Goal: Information Seeking & Learning: Learn about a topic

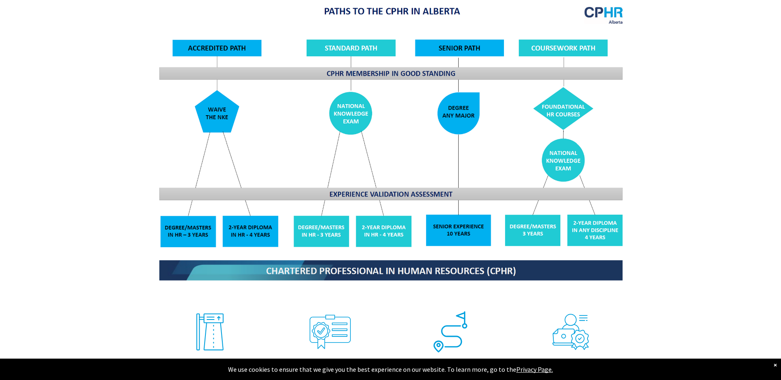
scroll to position [864, 0]
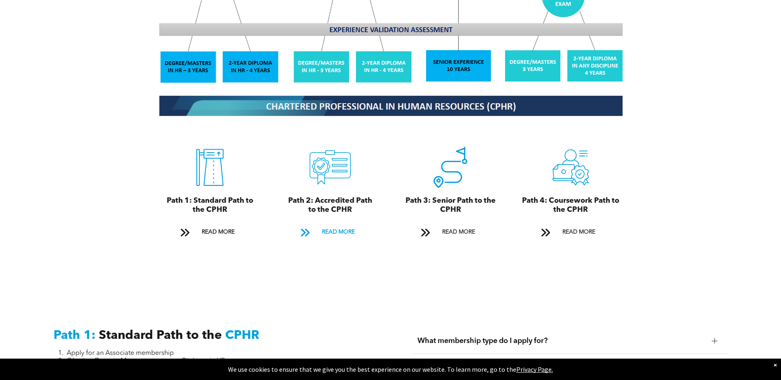
click at [330, 226] on span "READ MORE" at bounding box center [338, 232] width 39 height 15
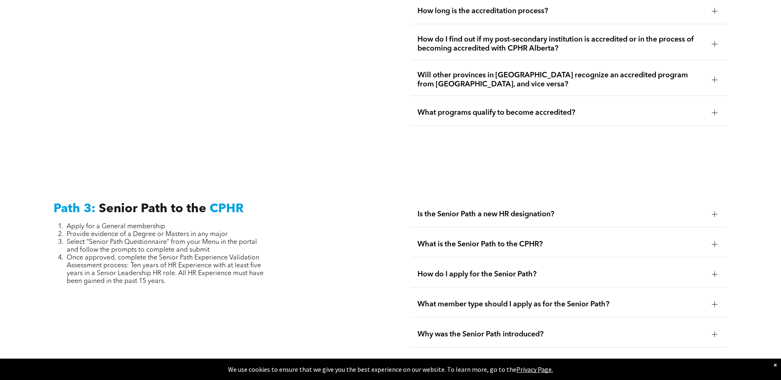
scroll to position [1839, 0]
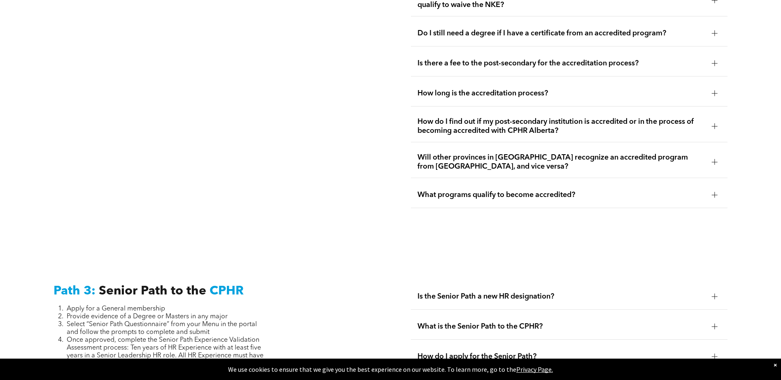
click at [499, 191] on span "What programs qualify to become accredited?" at bounding box center [561, 195] width 288 height 9
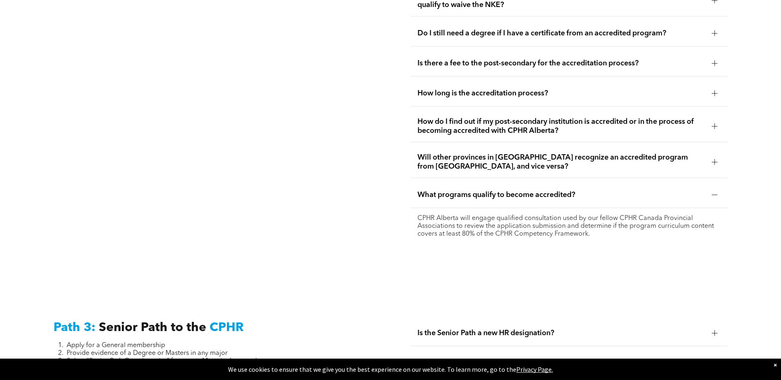
click at [502, 117] on span "How do I find out if my post-secondary institution is accredited or in the proc…" at bounding box center [561, 126] width 288 height 18
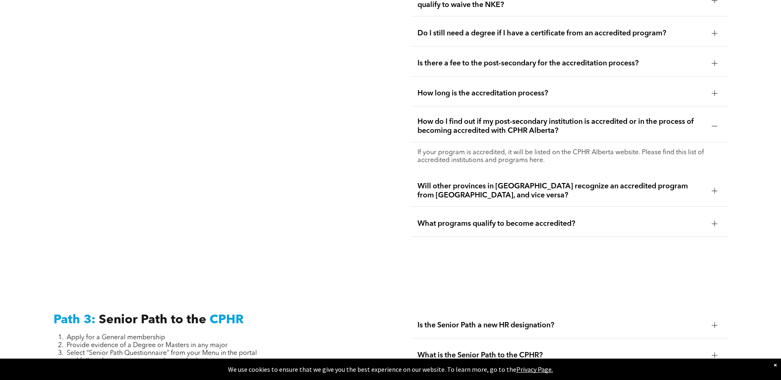
click at [621, 149] on p "If your program is accredited, it will be listed on the CPHR Alberta website. P…" at bounding box center [568, 157] width 303 height 16
click at [540, 149] on p "If your program is accredited, it will be listed on the CPHR Alberta website. P…" at bounding box center [568, 157] width 303 height 16
click at [520, 149] on p "If your program is accredited, it will be listed on the CPHR Alberta website. P…" at bounding box center [568, 157] width 303 height 16
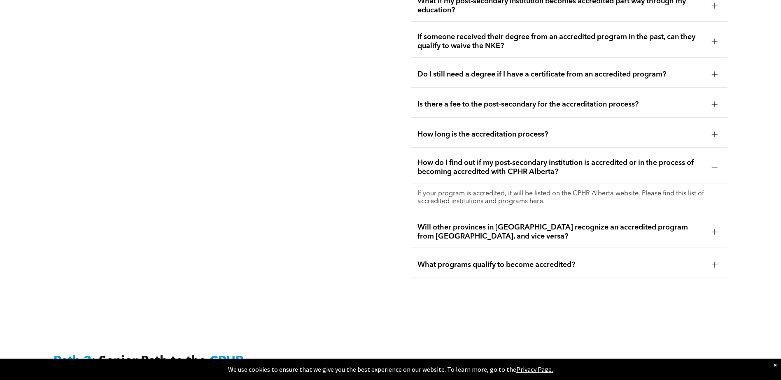
scroll to position [1756, 0]
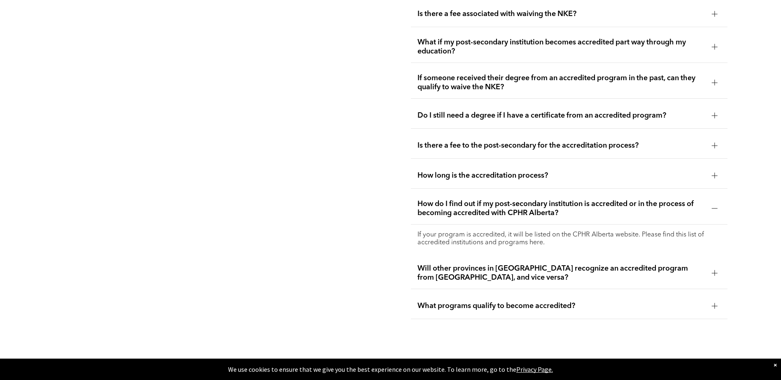
click at [427, 231] on p "If your program is accredited, it will be listed on the CPHR Alberta website. P…" at bounding box center [568, 239] width 303 height 16
click at [455, 200] on span "How do I find out if my post-secondary institution is accredited or in the proc…" at bounding box center [561, 209] width 288 height 18
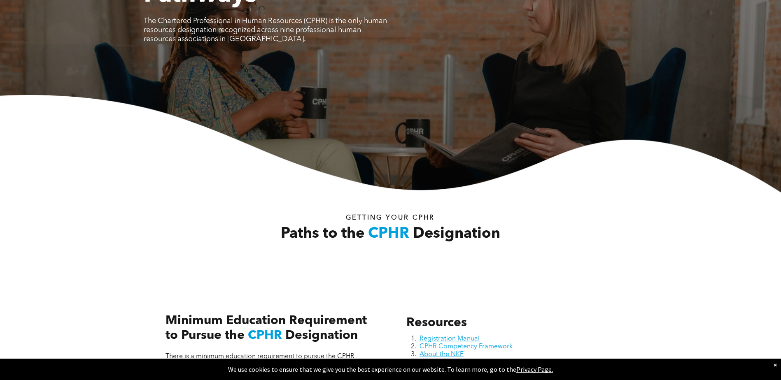
scroll to position [0, 0]
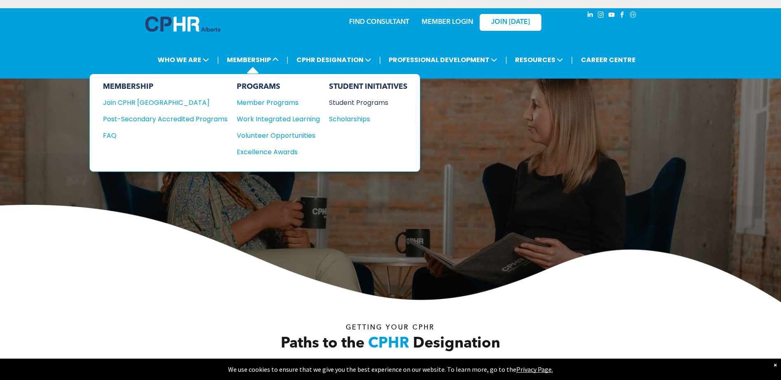
click at [373, 101] on div "Student Programs" at bounding box center [364, 103] width 71 height 10
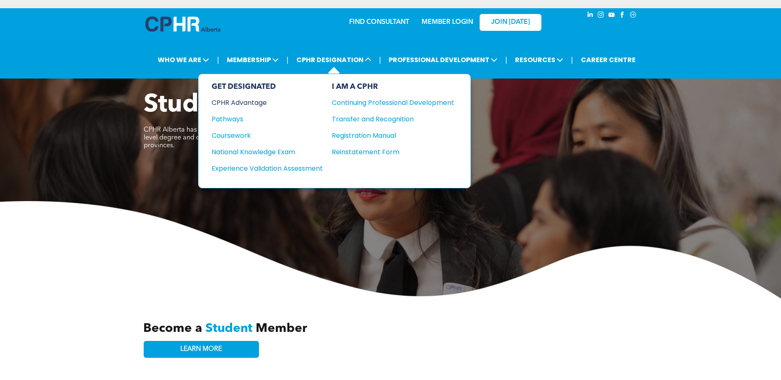
click at [245, 103] on div "CPHR Advantage" at bounding box center [262, 103] width 100 height 10
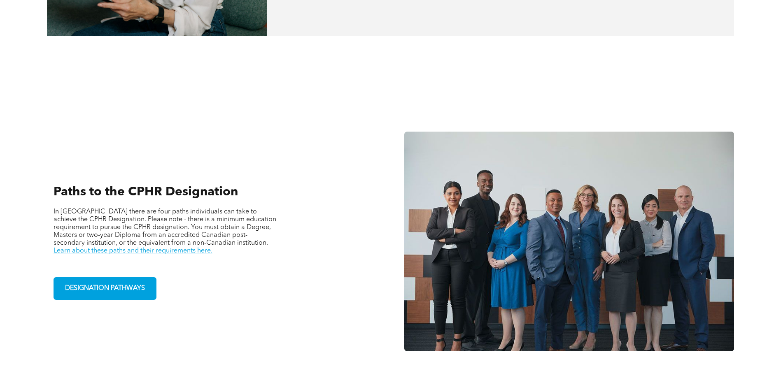
scroll to position [550, 0]
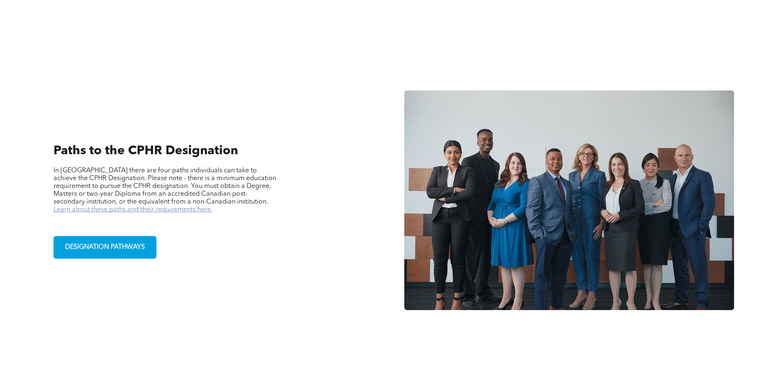
click at [212, 207] on link "Learn about these paths and their requirements here." at bounding box center [133, 210] width 159 height 7
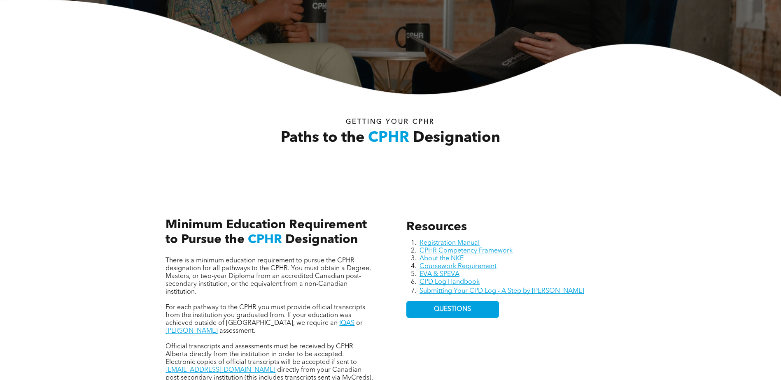
scroll to position [288, 0]
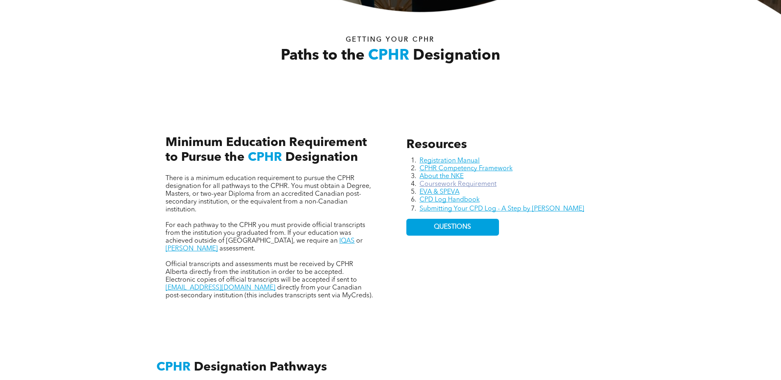
click at [485, 182] on link "Coursework Requirement" at bounding box center [457, 184] width 77 height 7
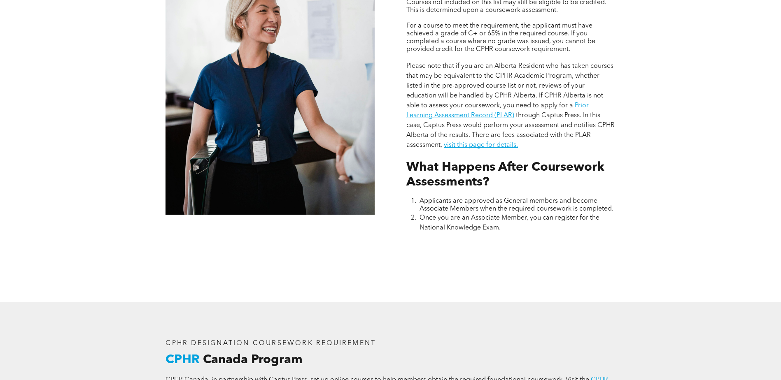
scroll to position [617, 0]
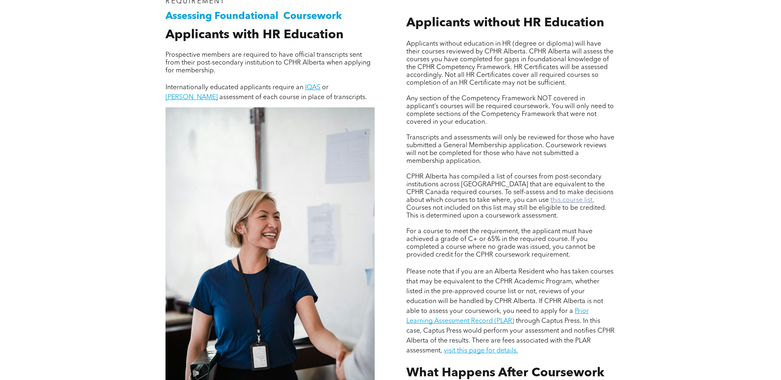
click at [550, 198] on link "this course list." at bounding box center [572, 200] width 44 height 7
